Goal: Browse casually

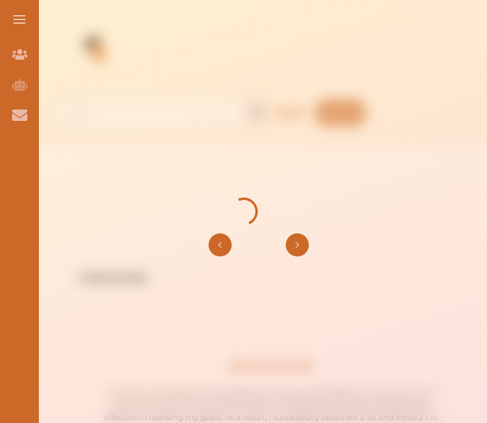
click at [322, 138] on div at bounding box center [243, 211] width 487 height 423
